Goal: Check status: Check status

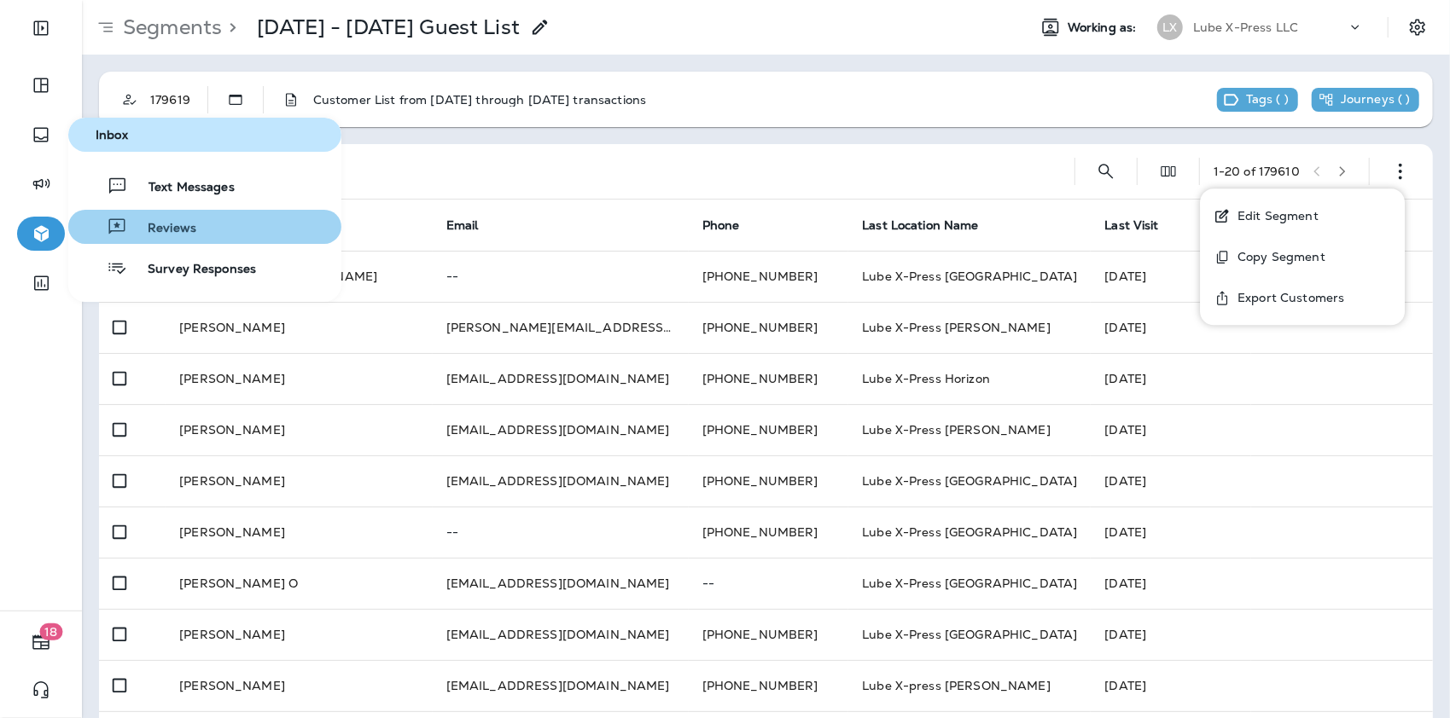
click at [148, 220] on div "Reviews" at bounding box center [135, 227] width 121 height 20
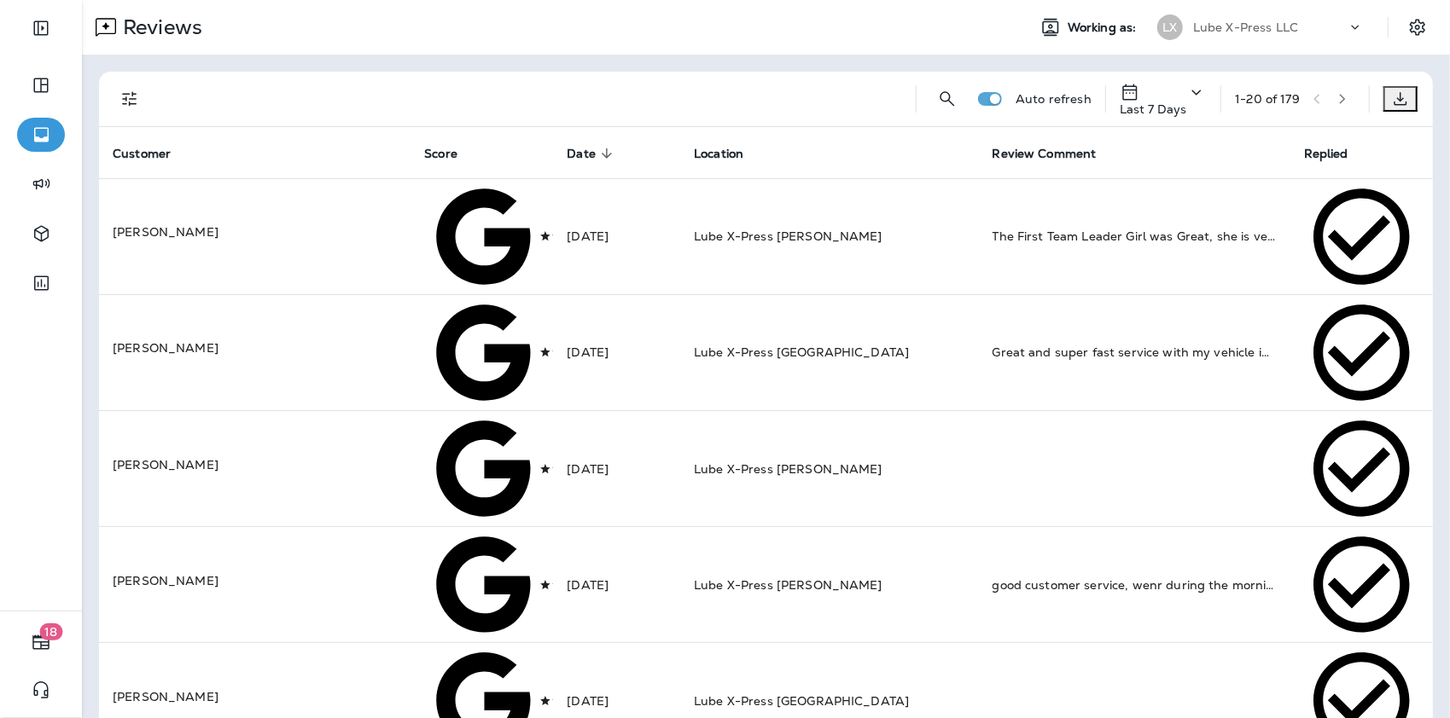
click at [1119, 102] on p "Last 7 Days" at bounding box center [1152, 109] width 67 height 14
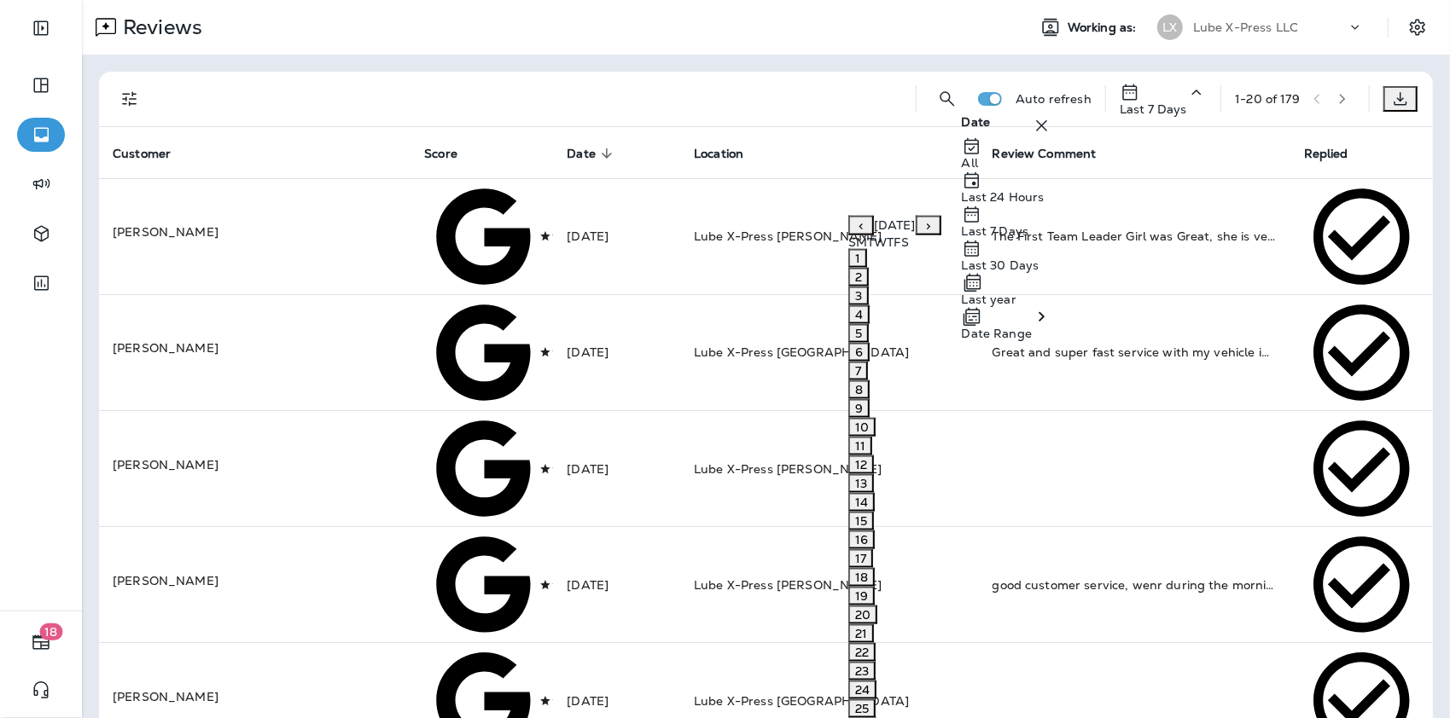
click at [1026, 340] on p "Date Range" at bounding box center [997, 334] width 70 height 14
click at [855, 232] on icon "Previous month" at bounding box center [861, 226] width 12 height 12
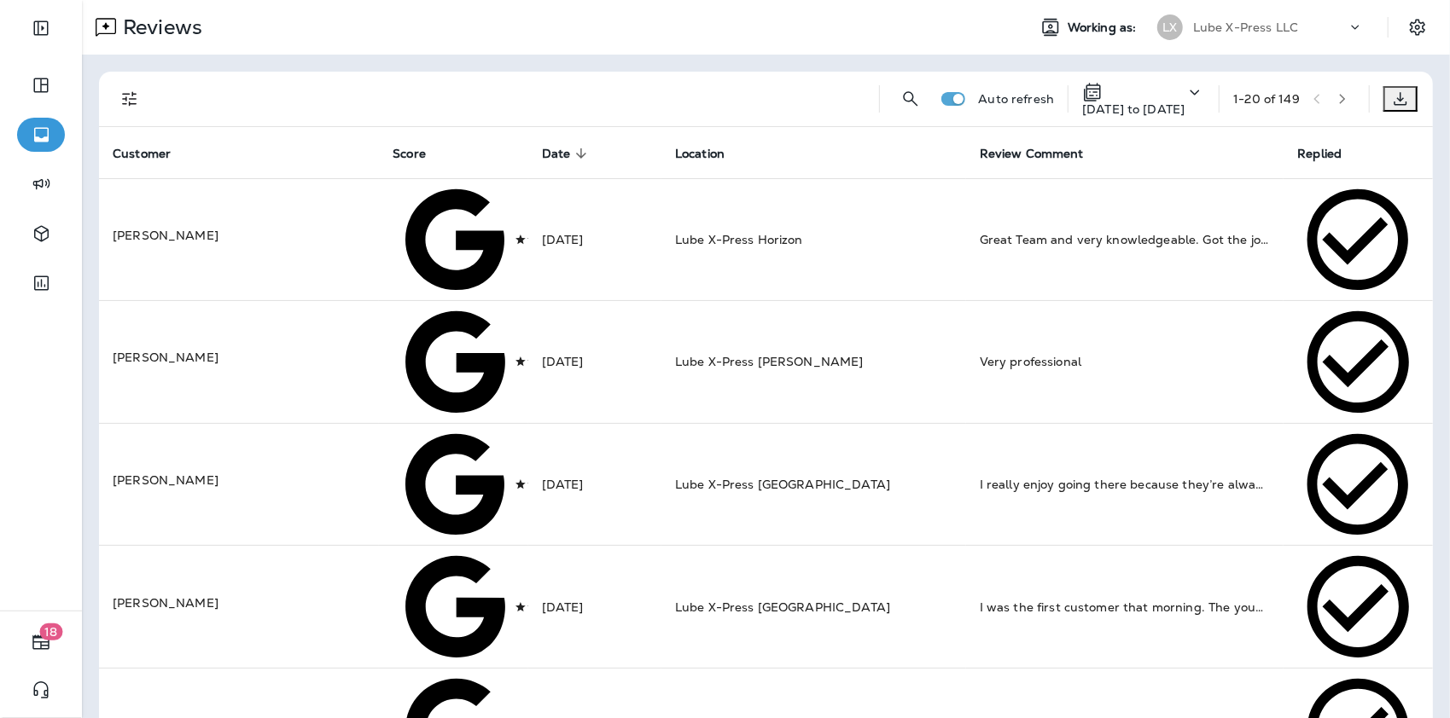
click at [137, 99] on icon "Filters" at bounding box center [129, 99] width 20 height 20
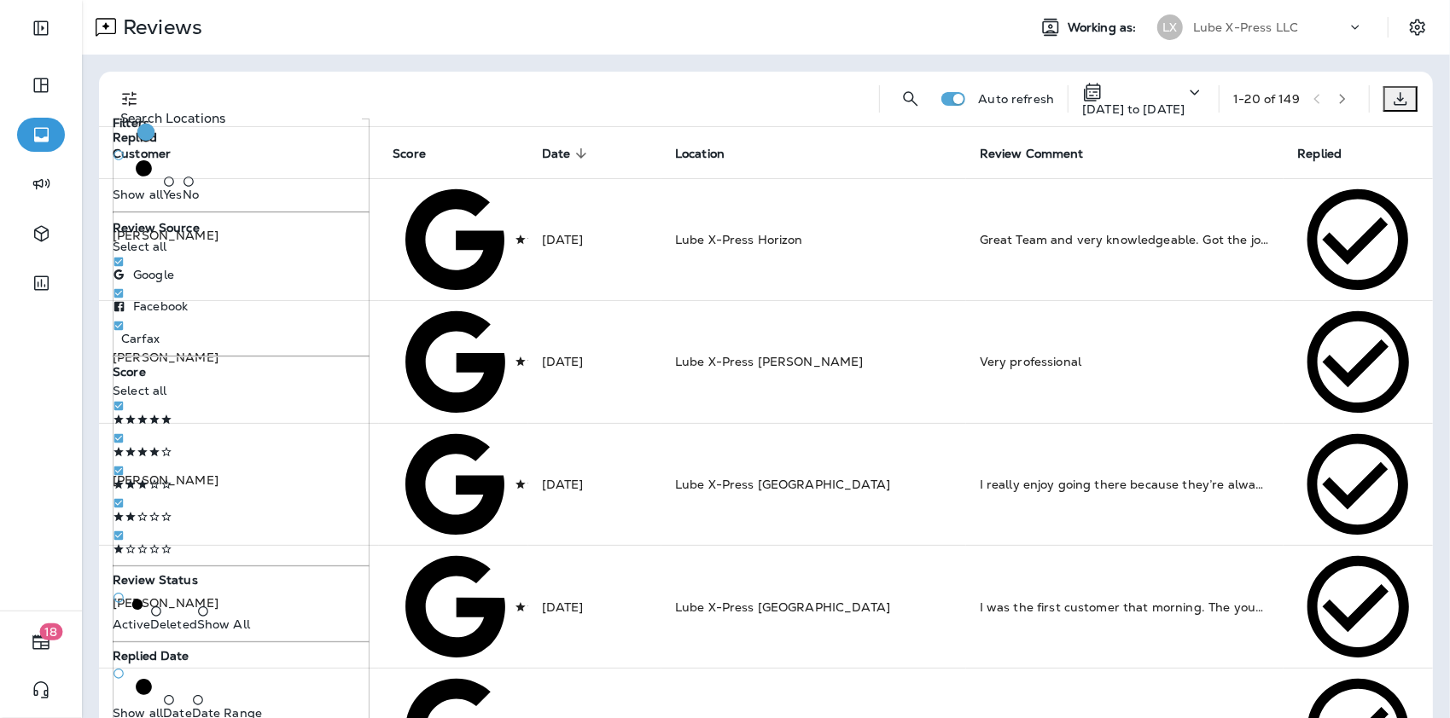
scroll to position [742, 0]
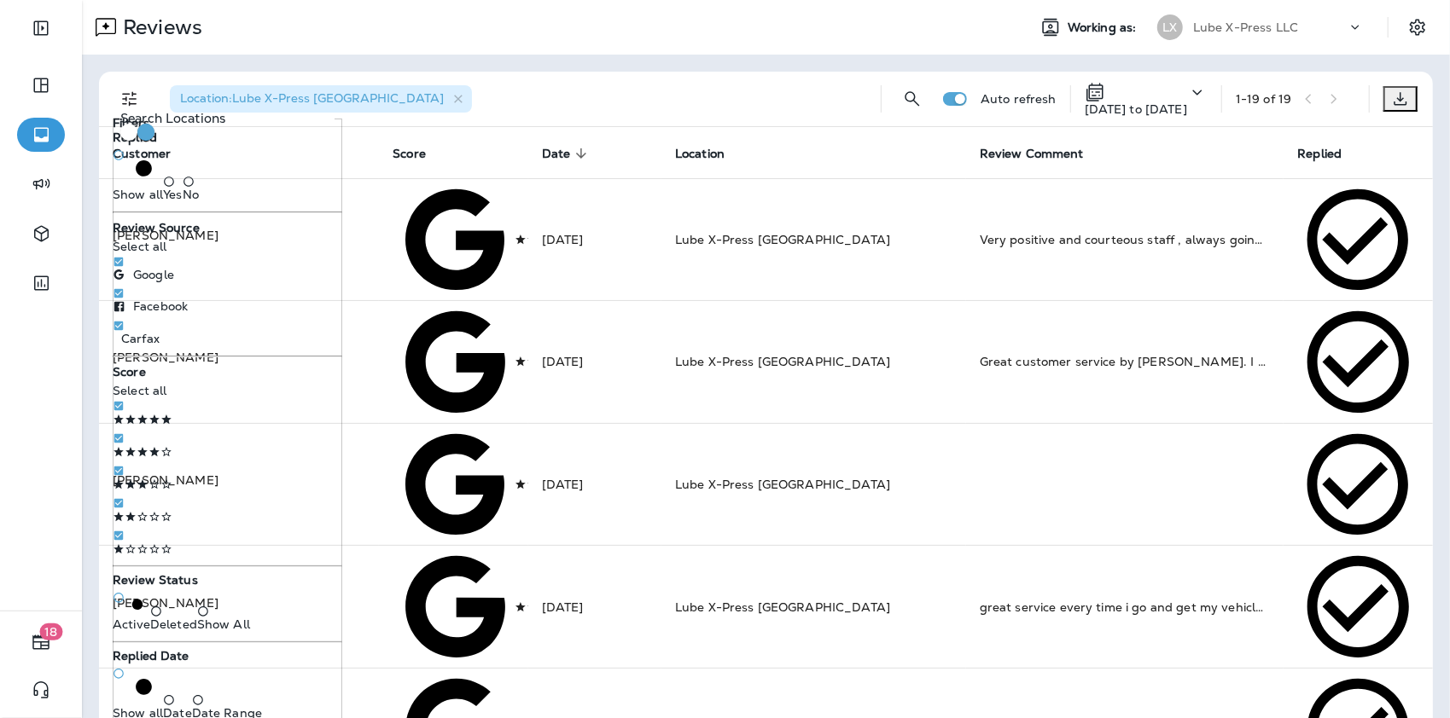
drag, startPoint x: 314, startPoint y: 322, endPoint x: 302, endPoint y: 336, distance: 18.8
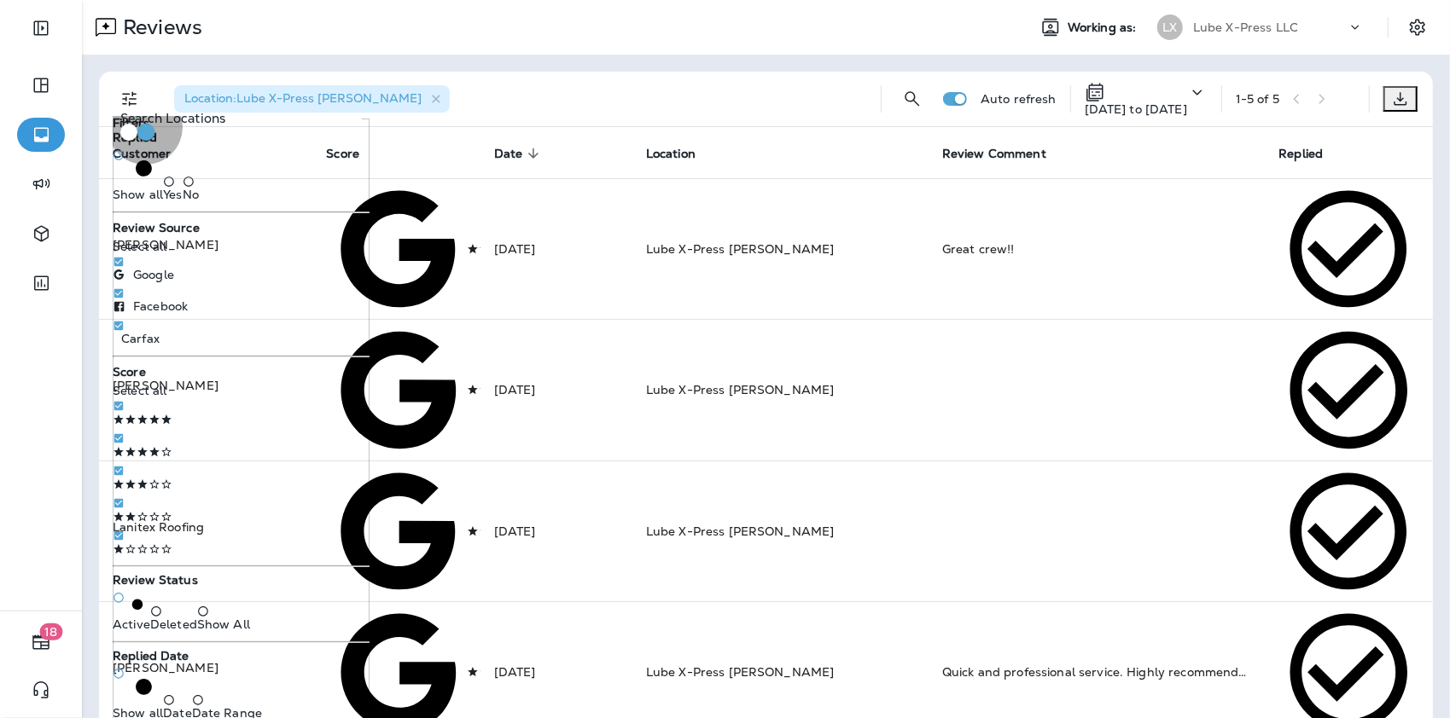
drag, startPoint x: 318, startPoint y: 381, endPoint x: 325, endPoint y: 393, distance: 13.0
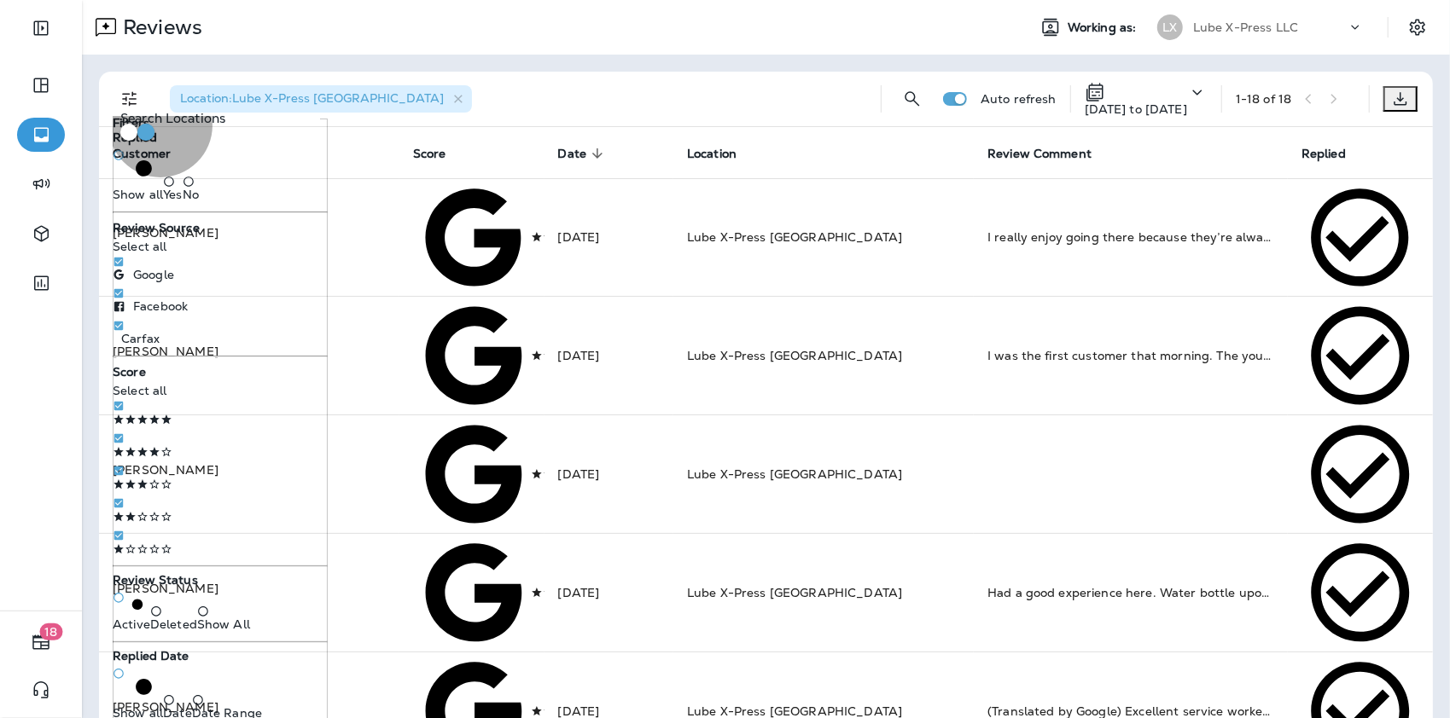
drag, startPoint x: 352, startPoint y: 415, endPoint x: 335, endPoint y: 422, distance: 18.7
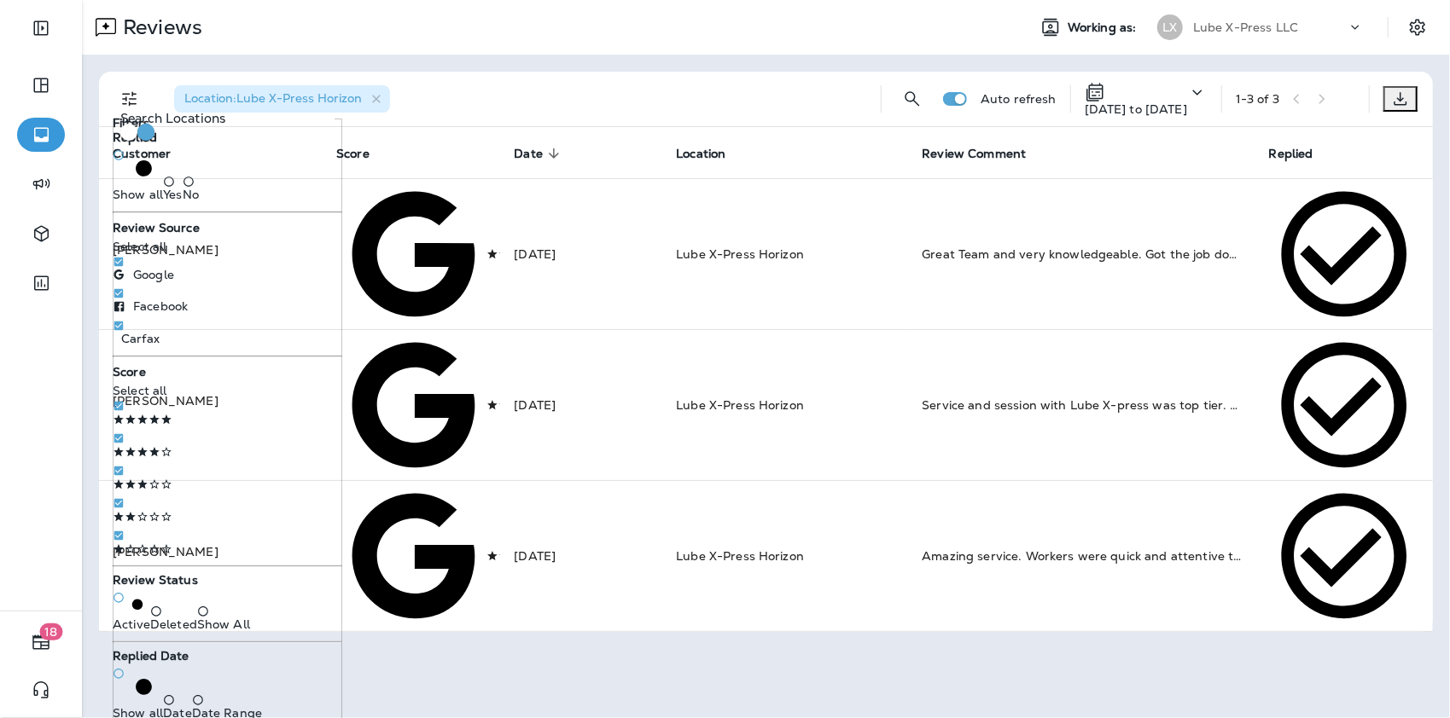
drag, startPoint x: 314, startPoint y: 445, endPoint x: 312, endPoint y: 453, distance: 8.7
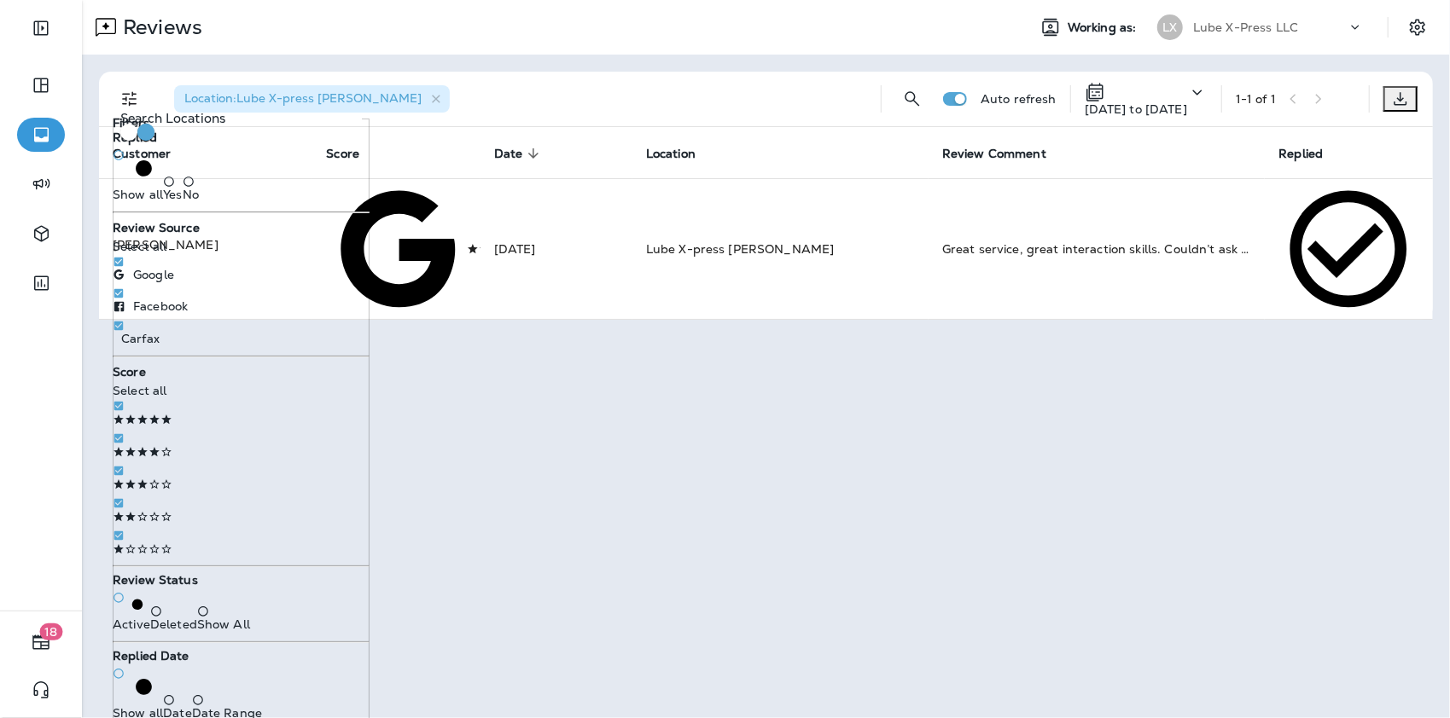
drag, startPoint x: 302, startPoint y: 570, endPoint x: 321, endPoint y: 583, distance: 22.7
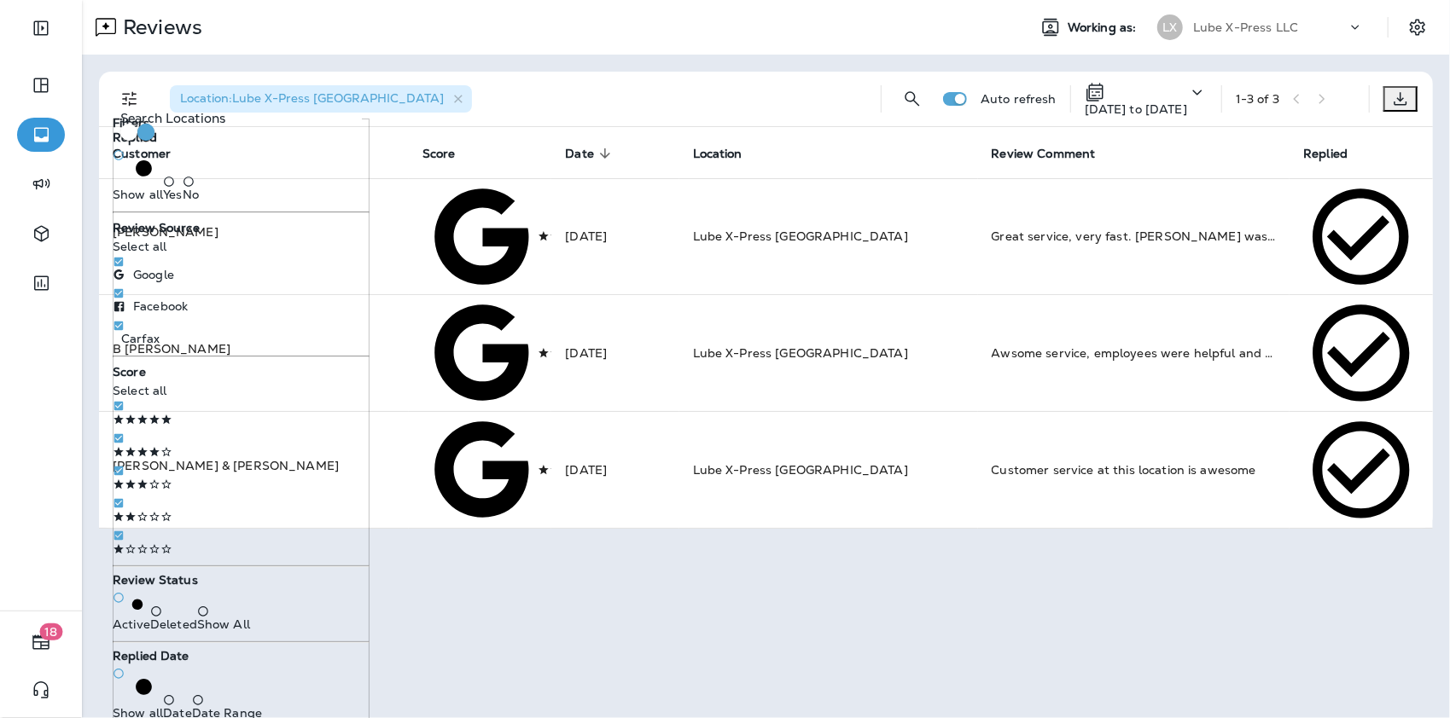
scroll to position [812, 0]
